Goal: Task Accomplishment & Management: Use online tool/utility

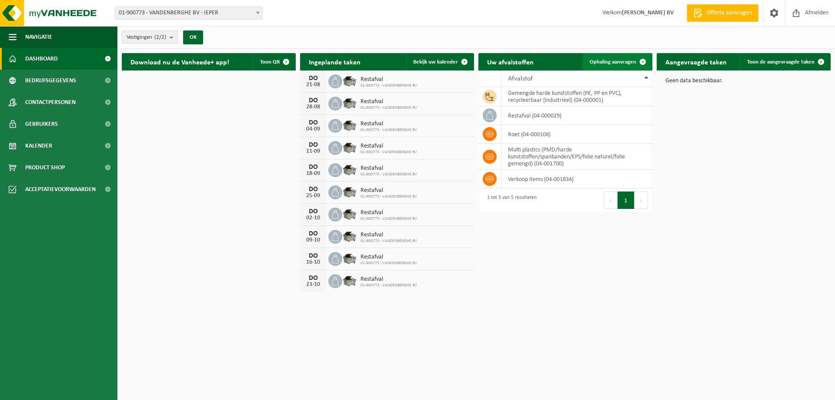
click at [601, 59] on span "Ophaling aanvragen" at bounding box center [613, 62] width 47 height 6
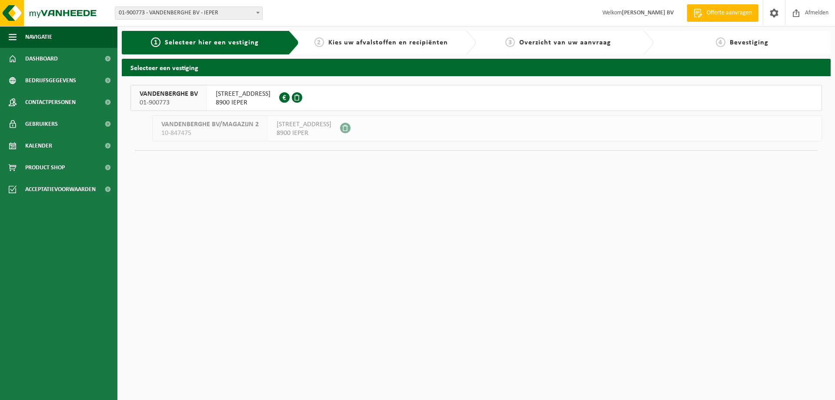
click at [302, 99] on span at bounding box center [297, 97] width 10 height 10
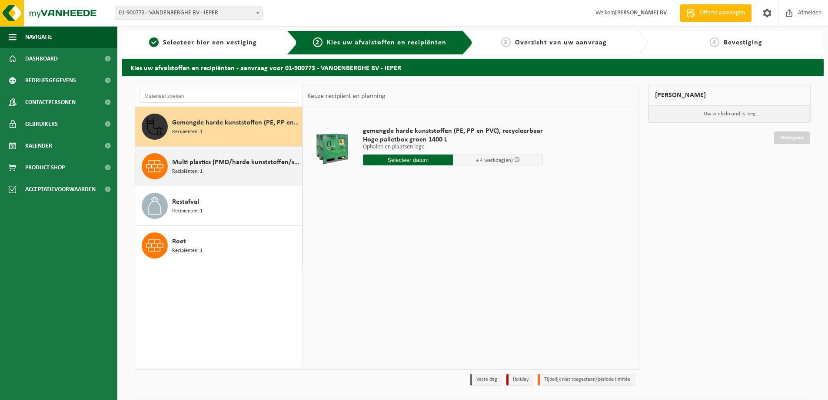
click at [235, 170] on div "Multi plastics (PMD/harde kunststoffen/spanbanden/EPS/folie naturel/folie gemen…" at bounding box center [236, 166] width 128 height 26
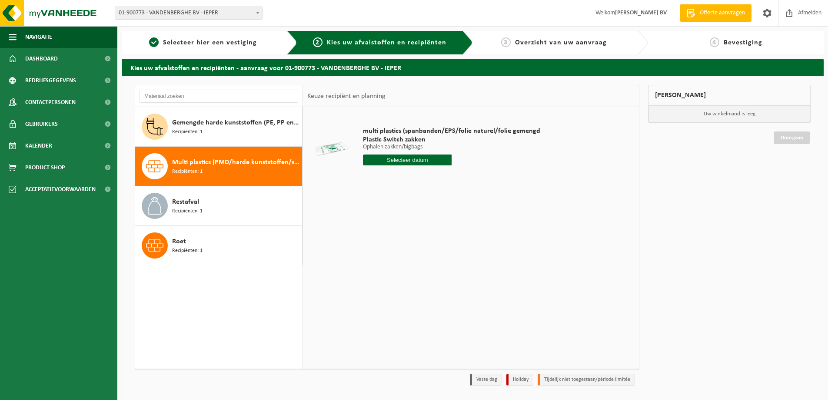
click at [408, 162] on input "text" at bounding box center [407, 159] width 89 height 11
click at [399, 263] on div "27" at bounding box center [401, 265] width 15 height 14
type input "Van 2025-08-27"
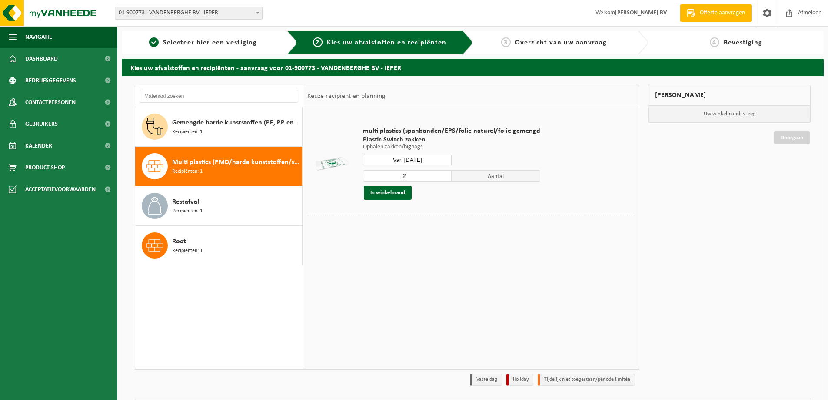
click at [443, 174] on input "2" at bounding box center [407, 175] width 89 height 11
click at [443, 174] on input "3" at bounding box center [407, 175] width 89 height 11
click at [443, 174] on input "4" at bounding box center [407, 175] width 89 height 11
click at [443, 174] on input "5" at bounding box center [407, 175] width 89 height 11
click at [443, 174] on input "6" at bounding box center [407, 175] width 89 height 11
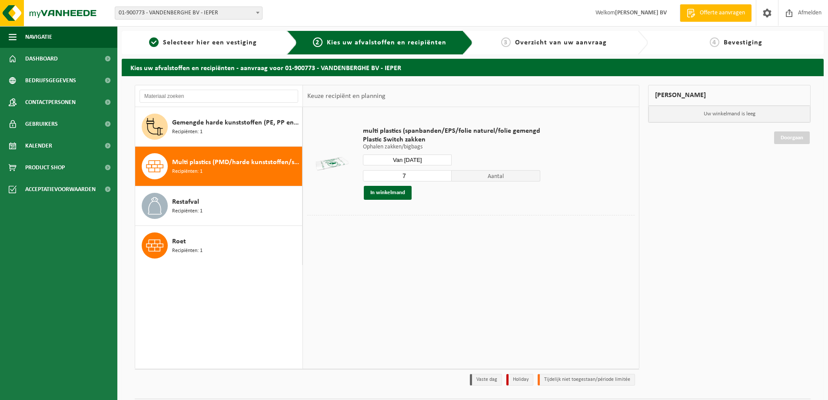
type input "7"
click at [443, 174] on input "7" at bounding box center [407, 175] width 89 height 11
click at [404, 193] on button "In winkelmand" at bounding box center [388, 193] width 48 height 14
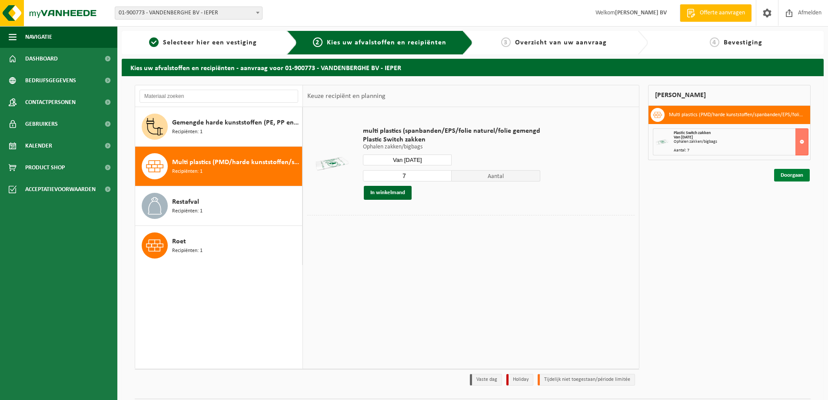
click at [792, 172] on link "Doorgaan" at bounding box center [792, 175] width 36 height 13
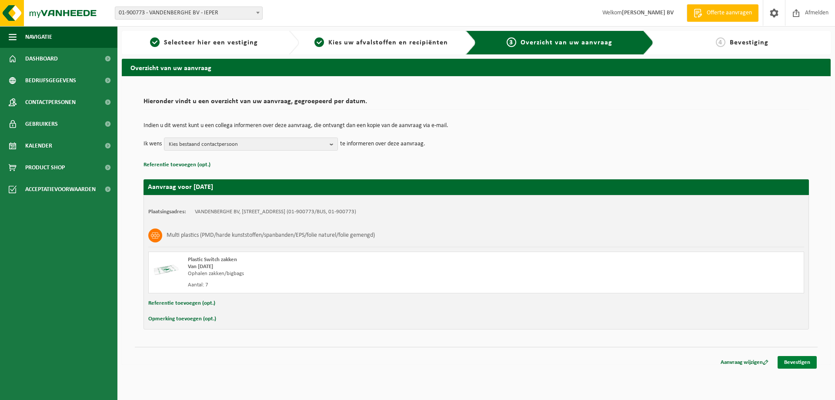
click at [782, 357] on link "Bevestigen" at bounding box center [796, 362] width 39 height 13
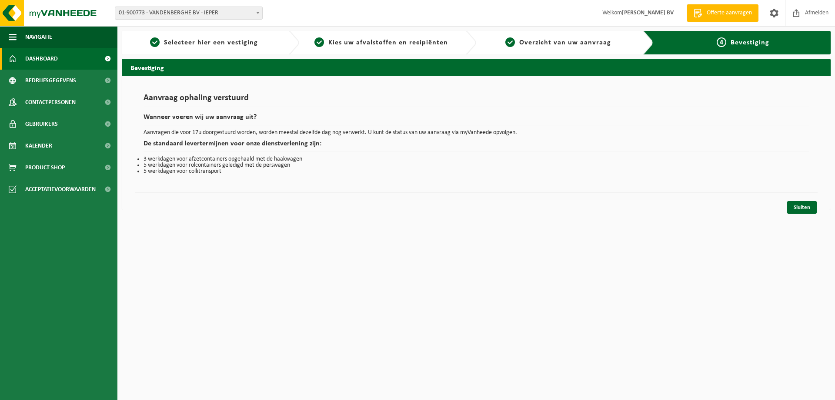
click at [27, 56] on span "Dashboard" at bounding box center [41, 59] width 33 height 22
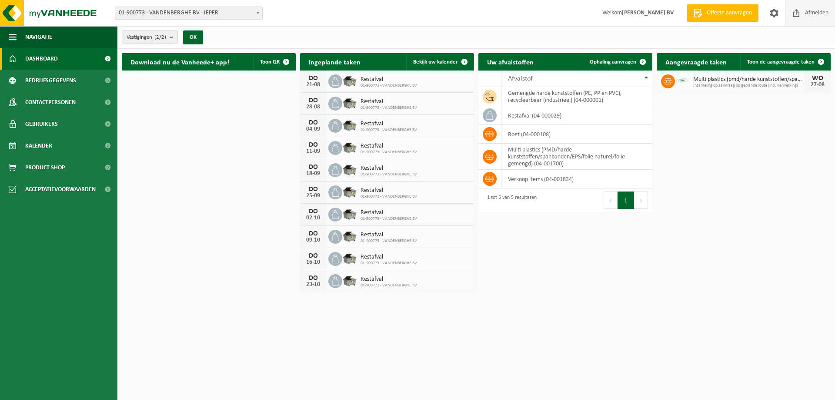
click at [808, 12] on span "Afmelden" at bounding box center [817, 13] width 28 height 26
